Goal: Task Accomplishment & Management: Manage account settings

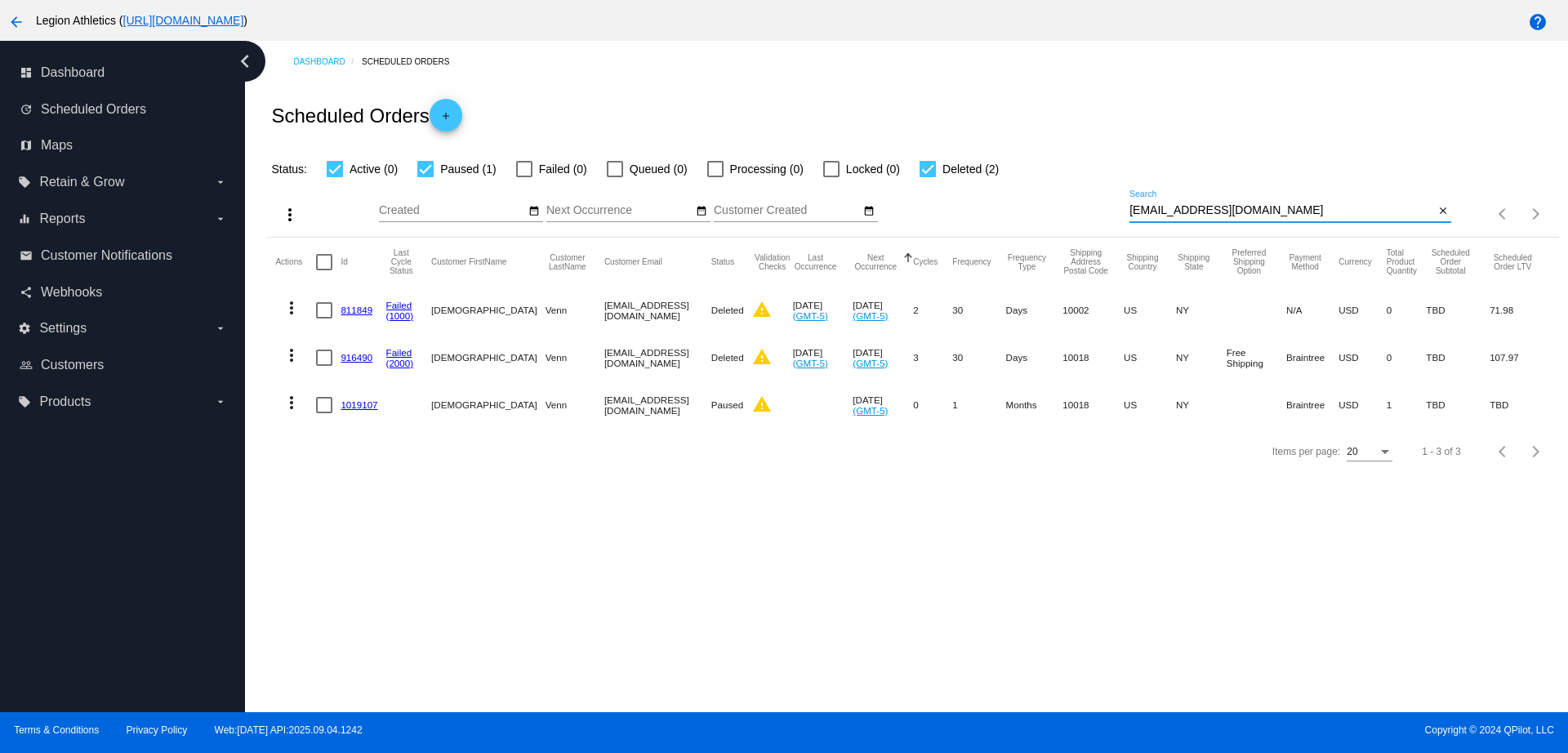
drag, startPoint x: 1135, startPoint y: 217, endPoint x: 1102, endPoint y: 217, distance: 33.0
click at [1102, 217] on div "more_vert Sep Jan Feb Mar Apr 1" at bounding box center [913, 207] width 1291 height 58
paste input "agrogan11"
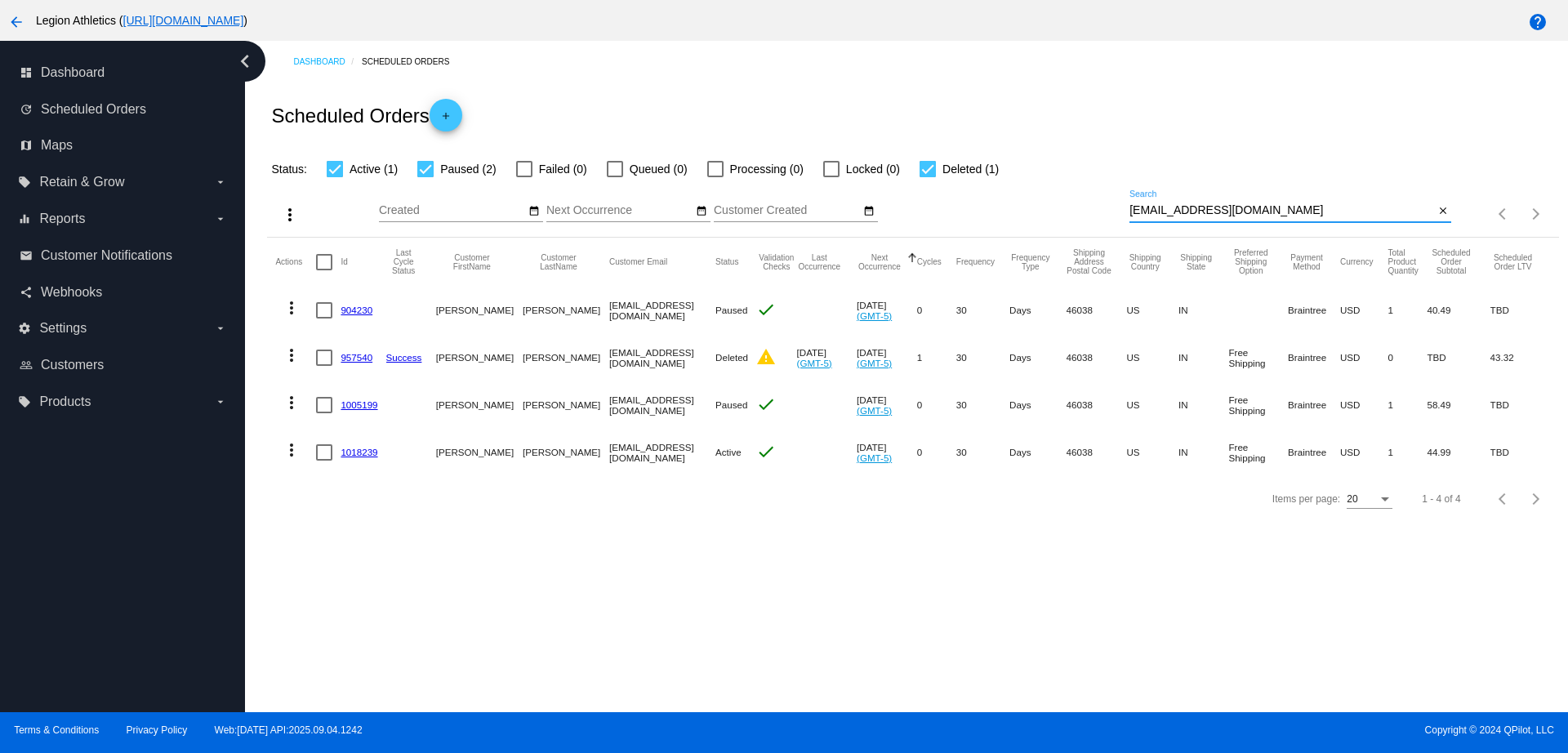
click at [364, 448] on link "1018239" at bounding box center [359, 452] width 37 height 11
drag, startPoint x: 1249, startPoint y: 211, endPoint x: 1030, endPoint y: 210, distance: 219.0
click at [1030, 210] on div "more_vert Sep Jan Feb Mar Apr 1" at bounding box center [913, 207] width 1291 height 58
paste input "verniceray@aol"
type input "verniceray@aol.com"
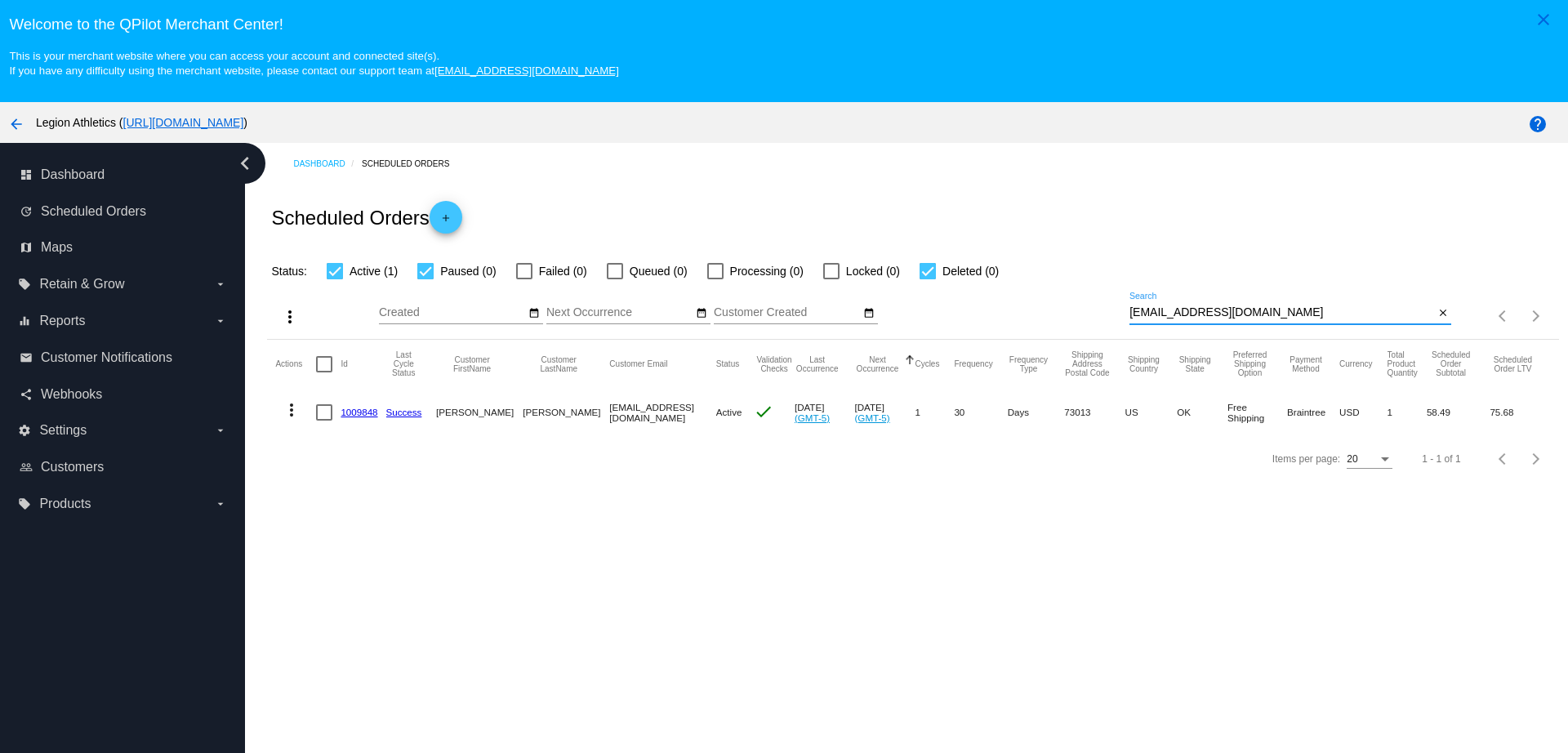
click at [362, 411] on link "1009848" at bounding box center [359, 412] width 37 height 11
click at [325, 418] on div at bounding box center [324, 412] width 16 height 16
click at [325, 421] on input "checkbox" at bounding box center [324, 421] width 1 height 1
checkbox input "true"
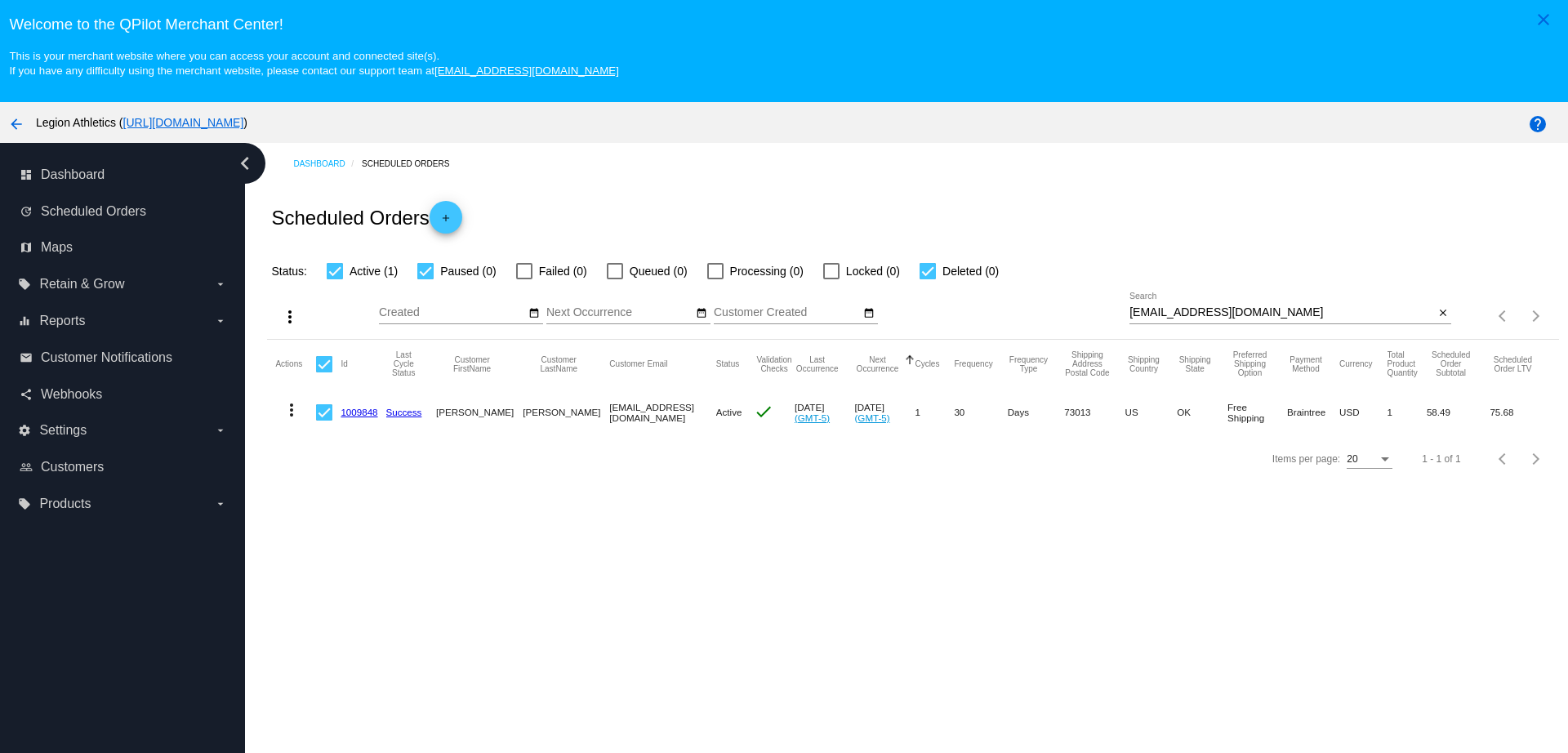
click at [283, 418] on mat-icon "more_vert" at bounding box center [291, 409] width 19 height 19
click at [350, 603] on span "Delete" at bounding box center [340, 607] width 33 height 13
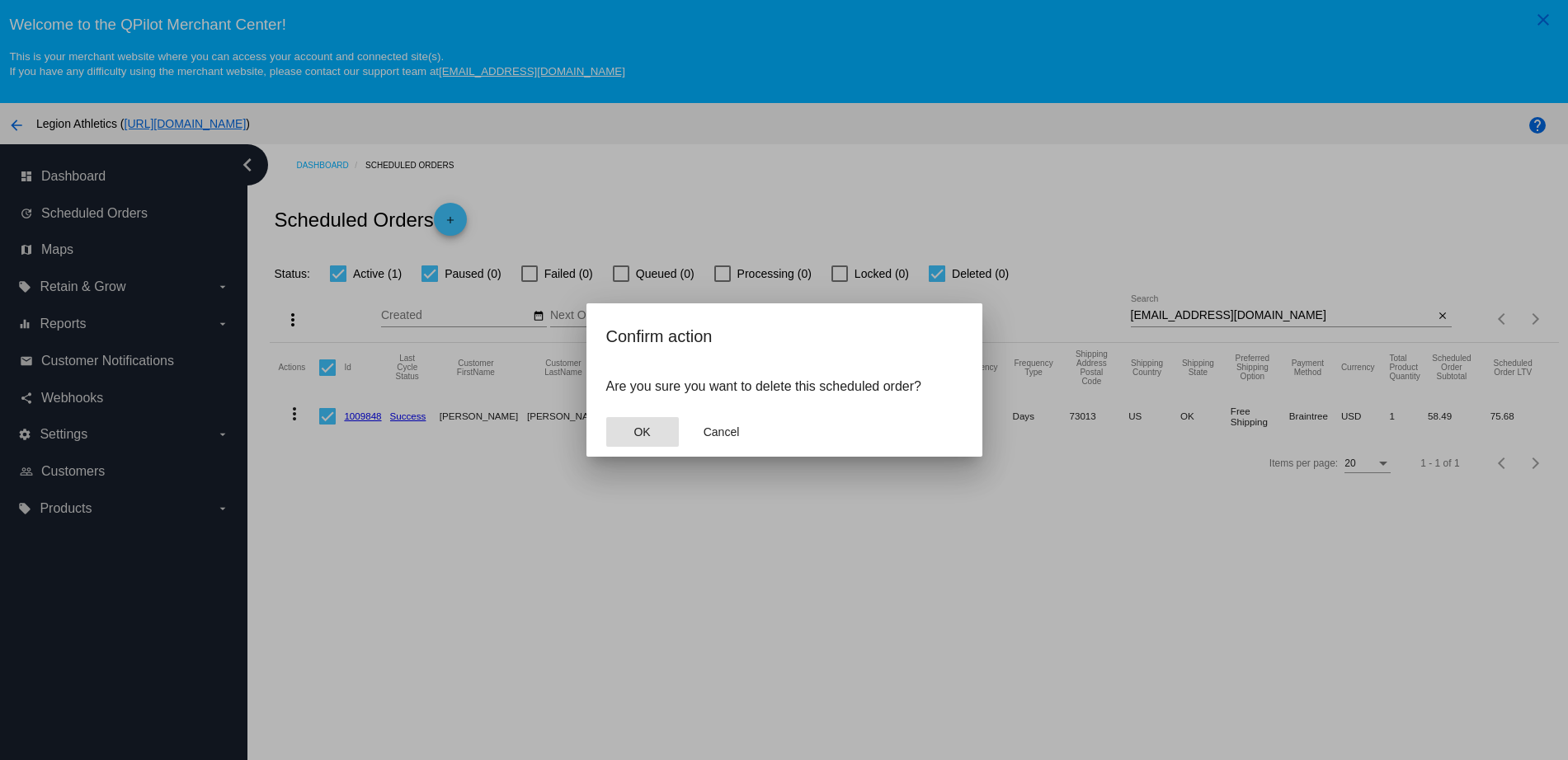
click at [644, 438] on button "OK" at bounding box center [643, 432] width 73 height 30
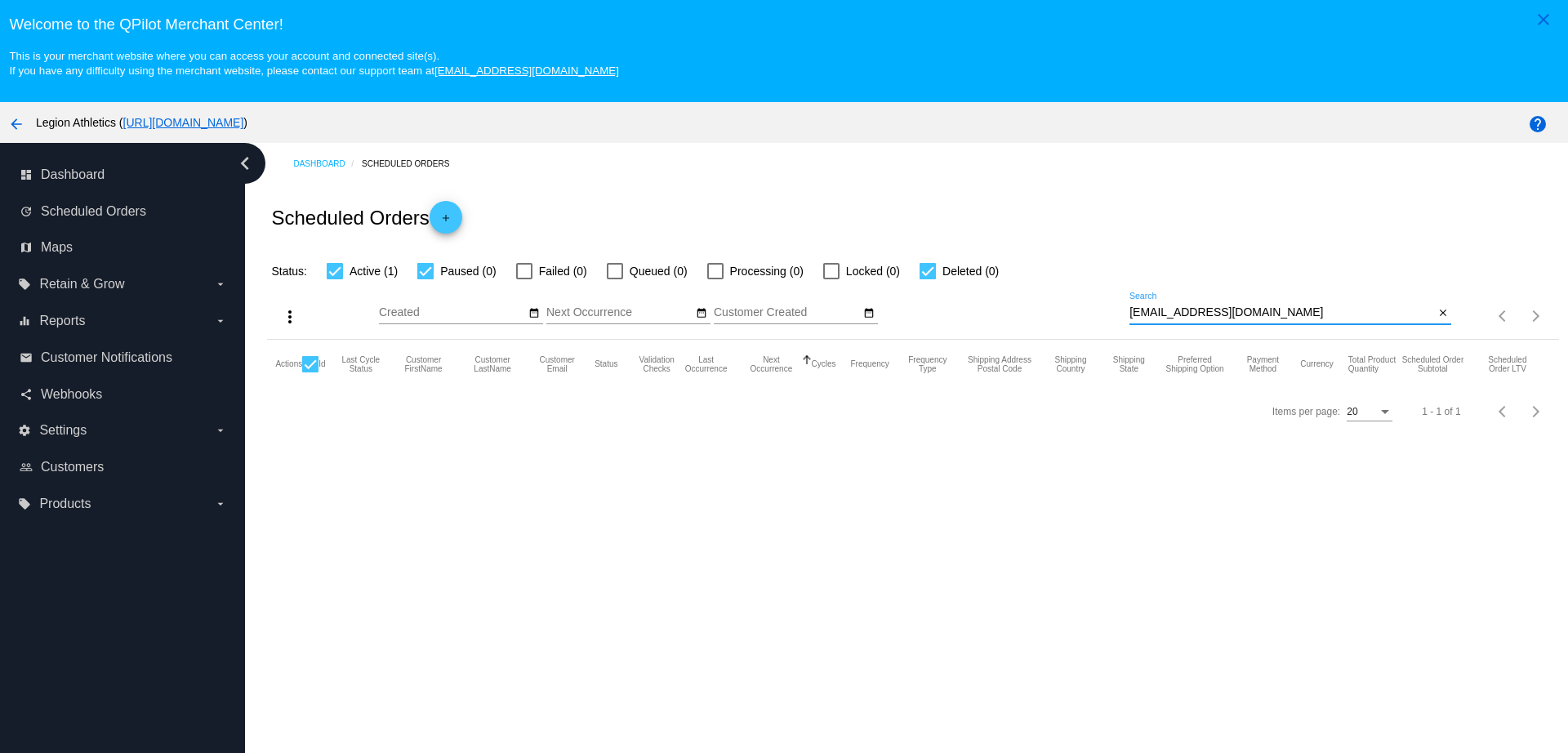
drag, startPoint x: 1244, startPoint y: 312, endPoint x: 1068, endPoint y: 312, distance: 176.0
click at [1068, 312] on div "more_vert Sep Jan Feb Mar Apr 1" at bounding box center [913, 309] width 1291 height 58
paste input "armandomunguia066@gmai"
type input "armandomunguia066@gmail.com"
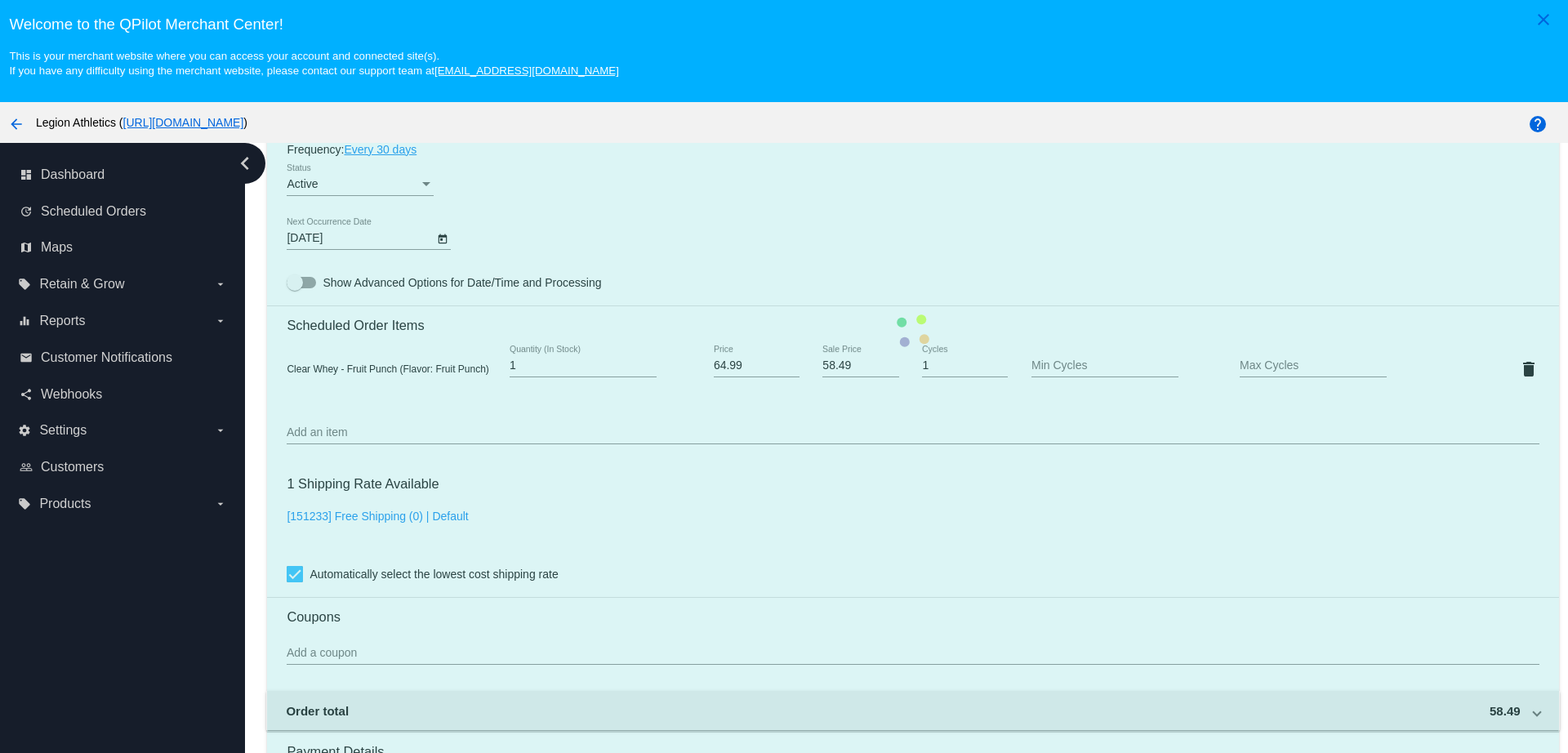
scroll to position [1021, 0]
